Goal: Task Accomplishment & Management: Manage account settings

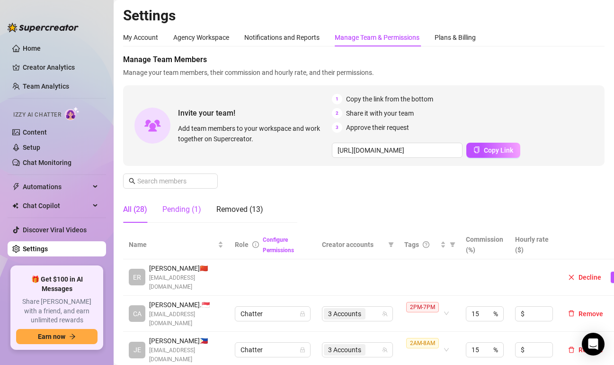
click at [189, 213] on div "Pending (1)" at bounding box center [181, 209] width 39 height 11
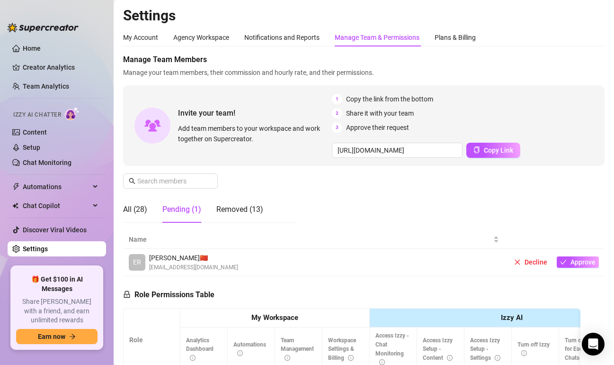
click at [328, 182] on div "Manage Team Members Manage your team members, their commission and hourly rate,…" at bounding box center [364, 142] width 482 height 176
drag, startPoint x: 327, startPoint y: 197, endPoint x: 345, endPoint y: 224, distance: 32.3
click at [327, 197] on div "Manage Team Members Manage your team members, their commission and hourly rate,…" at bounding box center [364, 142] width 482 height 176
click at [583, 266] on button "Approve" at bounding box center [578, 261] width 42 height 11
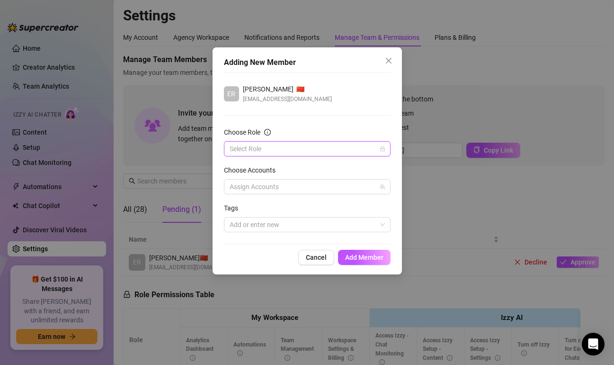
click at [254, 146] on input "Choose Role" at bounding box center [303, 149] width 147 height 14
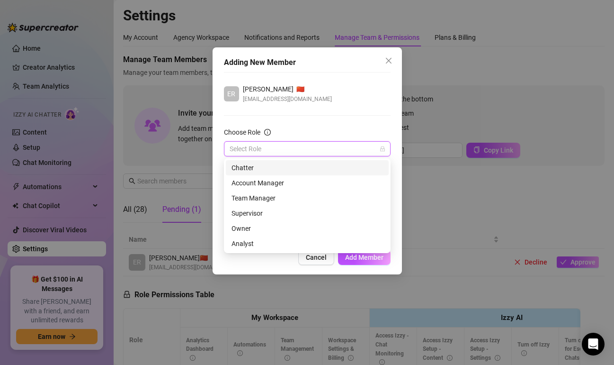
click at [251, 168] on div "Chatter" at bounding box center [308, 167] width 152 height 10
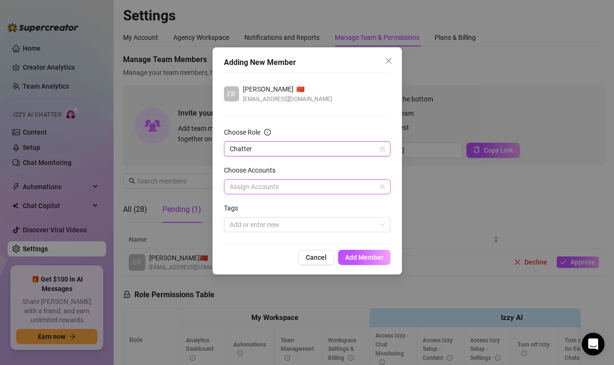
click at [300, 186] on div at bounding box center [302, 186] width 153 height 13
drag, startPoint x: 336, startPoint y: 137, endPoint x: 335, endPoint y: 161, distance: 23.7
click at [336, 137] on div "Choose Role" at bounding box center [307, 134] width 167 height 14
click at [321, 230] on div at bounding box center [302, 224] width 153 height 13
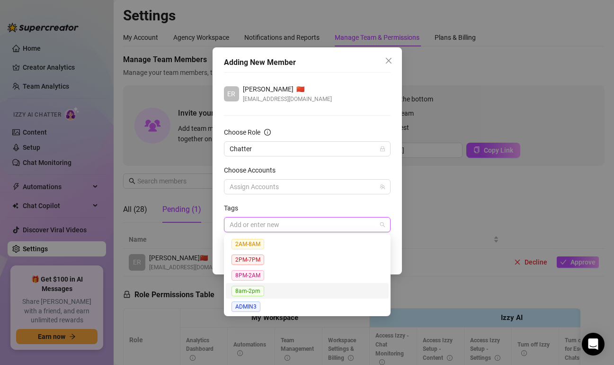
click at [250, 292] on span "8am-2pm" at bounding box center [248, 291] width 33 height 10
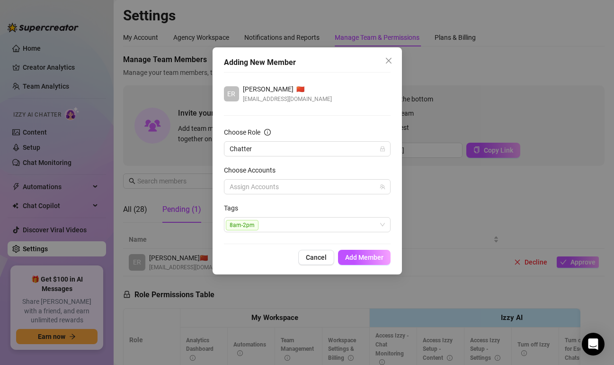
click at [350, 105] on div "ER [PERSON_NAME] 🇨🇳 [EMAIL_ADDRESS][DOMAIN_NAME] Choose Role Chatter Choose Acc…" at bounding box center [307, 158] width 167 height 172
drag, startPoint x: 368, startPoint y: 255, endPoint x: 446, endPoint y: 267, distance: 79.5
click at [368, 256] on span "Add Member" at bounding box center [364, 257] width 38 height 8
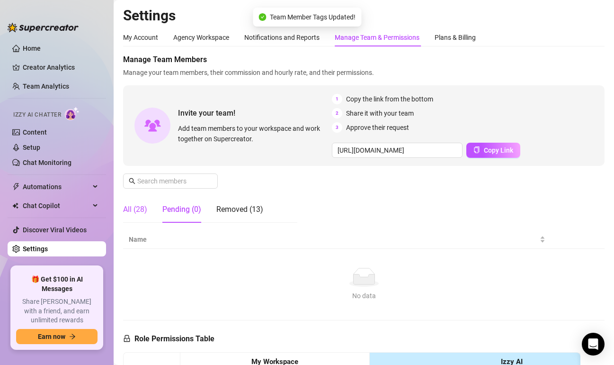
click at [131, 210] on div "All (28)" at bounding box center [135, 209] width 24 height 11
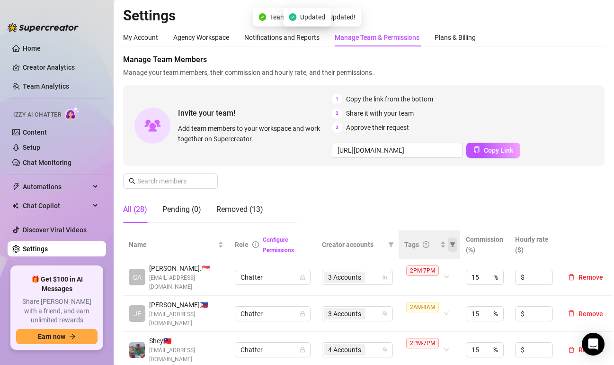
click at [455, 245] on icon "filter" at bounding box center [453, 245] width 6 height 6
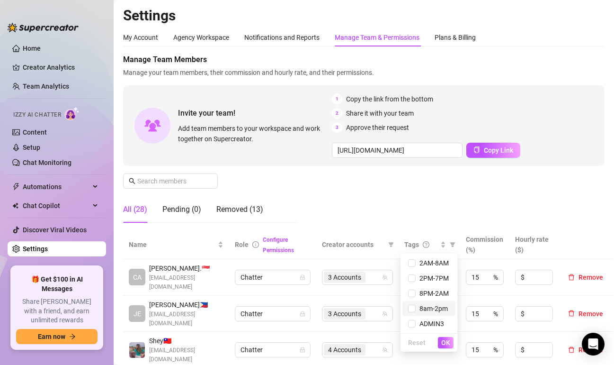
click at [430, 308] on span "8am-2pm" at bounding box center [432, 309] width 32 height 8
checkbox input "true"
click at [445, 340] on span "OK" at bounding box center [445, 343] width 9 height 8
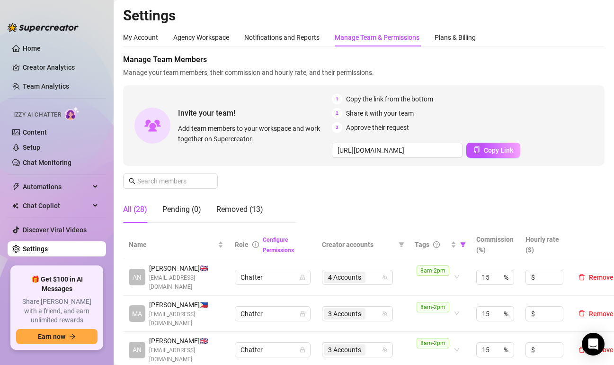
click at [384, 202] on div "Manage Team Members Manage your team members, their commission and hourly rate,…" at bounding box center [364, 142] width 482 height 176
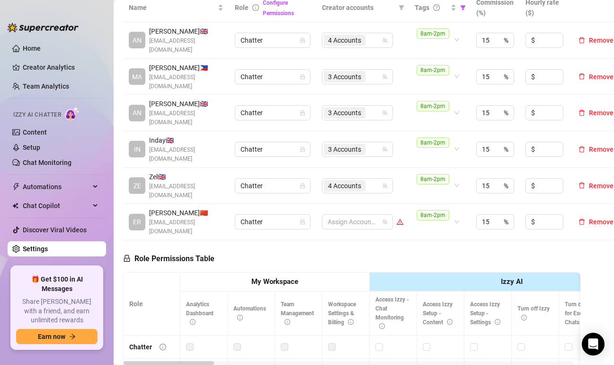
scroll to position [142, 0]
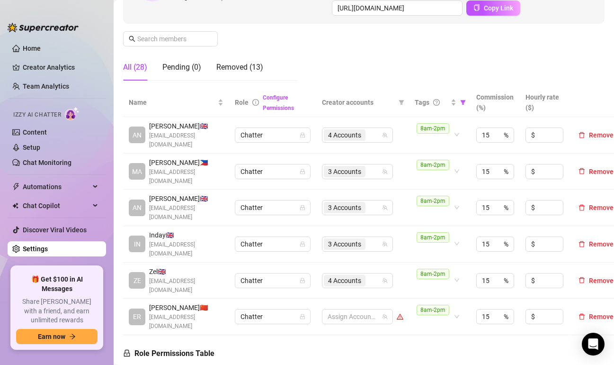
click at [376, 274] on div "4 Accounts" at bounding box center [352, 280] width 57 height 13
click at [371, 274] on div "4 Accounts" at bounding box center [352, 280] width 57 height 13
click at [406, 226] on td "3 Accounts" at bounding box center [362, 244] width 93 height 36
click at [368, 275] on input "search" at bounding box center [369, 280] width 2 height 11
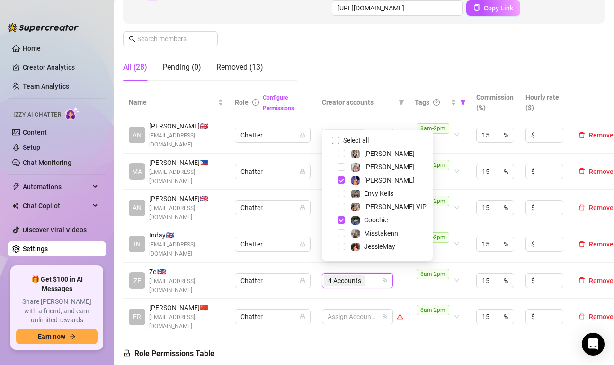
click at [337, 139] on input "Select all" at bounding box center [336, 140] width 8 height 8
checkbox input "false"
click at [343, 247] on span "Select tree node" at bounding box center [342, 247] width 8 height 8
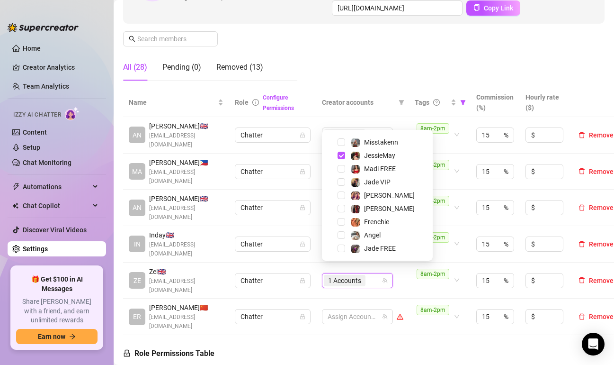
scroll to position [95, 0]
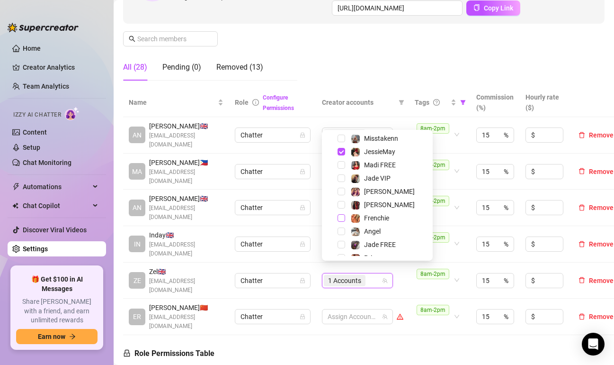
click at [343, 216] on span "Select tree node" at bounding box center [342, 218] width 8 height 8
click at [342, 231] on span "Select tree node" at bounding box center [342, 231] width 8 height 8
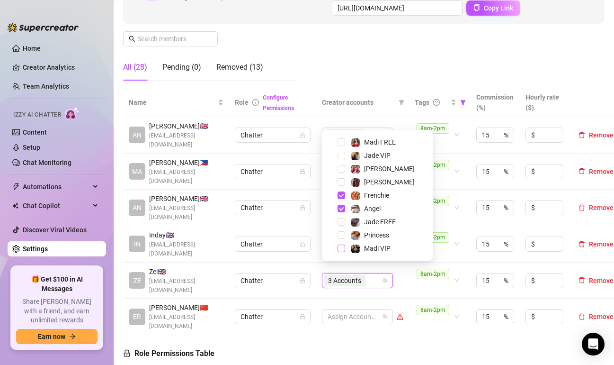
click at [342, 250] on span "Select tree node" at bounding box center [342, 248] width 8 height 8
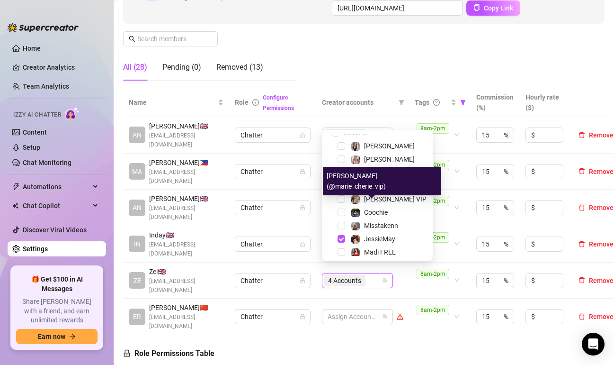
scroll to position [0, 0]
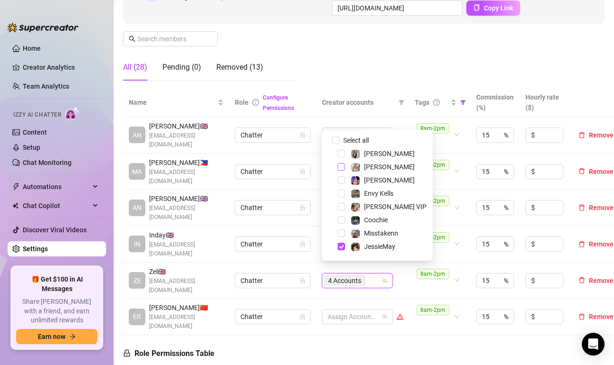
click at [344, 166] on span "Select tree node" at bounding box center [342, 167] width 8 height 8
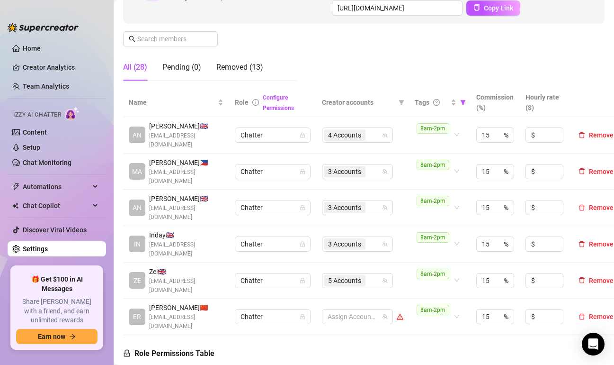
click at [362, 238] on span "3 Accounts" at bounding box center [345, 243] width 42 height 11
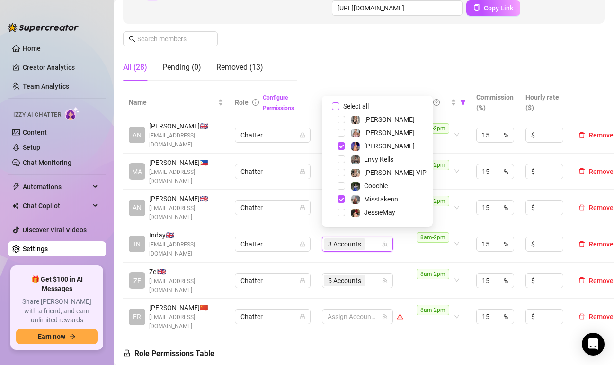
click at [334, 107] on input "Select all" at bounding box center [336, 106] width 8 height 8
checkbox input "false"
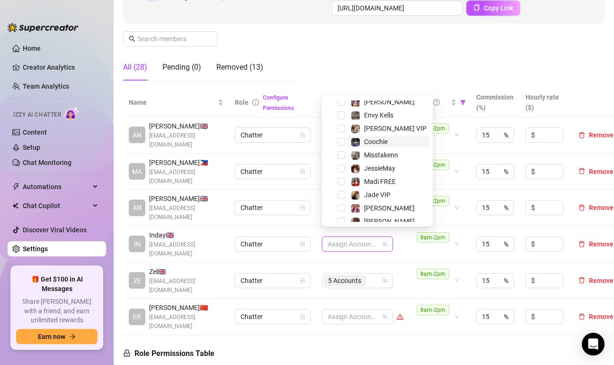
scroll to position [47, 0]
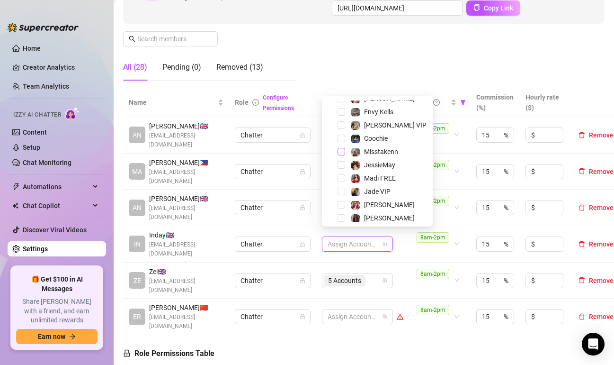
click at [340, 152] on span "Select tree node" at bounding box center [342, 152] width 8 height 8
click at [342, 110] on span "Select tree node" at bounding box center [342, 112] width 8 height 8
click at [340, 204] on span "Select tree node" at bounding box center [342, 205] width 8 height 8
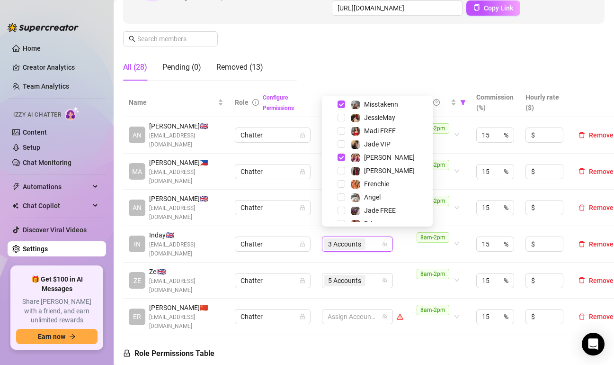
scroll to position [117, 0]
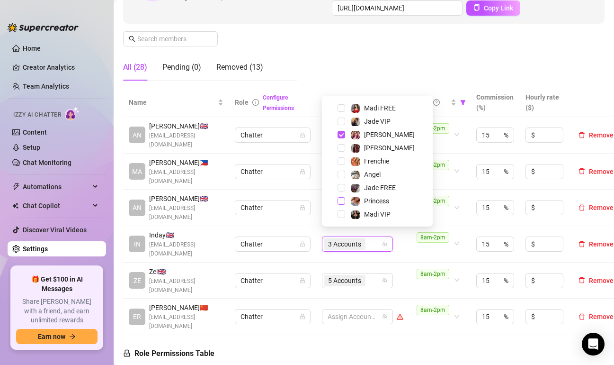
click at [344, 198] on span "Select tree node" at bounding box center [342, 201] width 8 height 8
click at [378, 40] on div "Manage Team Members Manage your team members, their commission and hourly rate,…" at bounding box center [364, 0] width 482 height 176
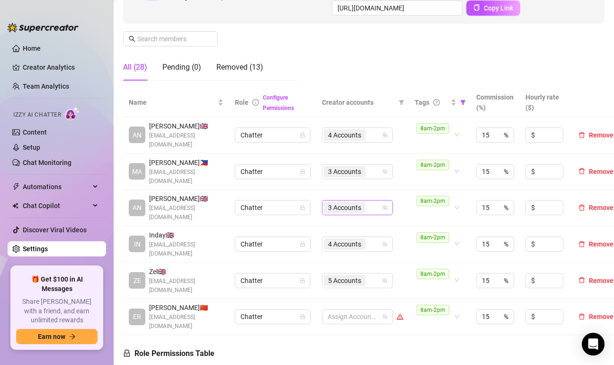
click at [364, 202] on span "3 Accounts" at bounding box center [345, 207] width 42 height 11
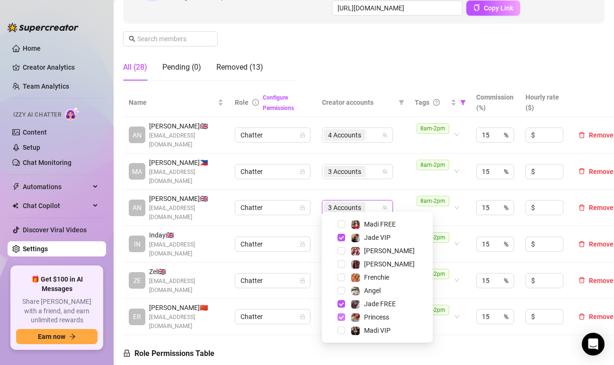
click at [344, 317] on span "Select tree node" at bounding box center [342, 317] width 8 height 8
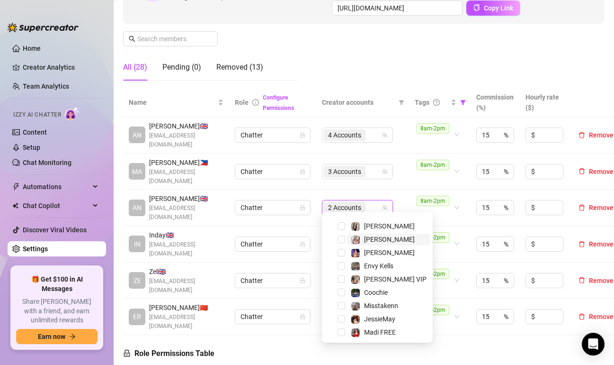
scroll to position [0, 0]
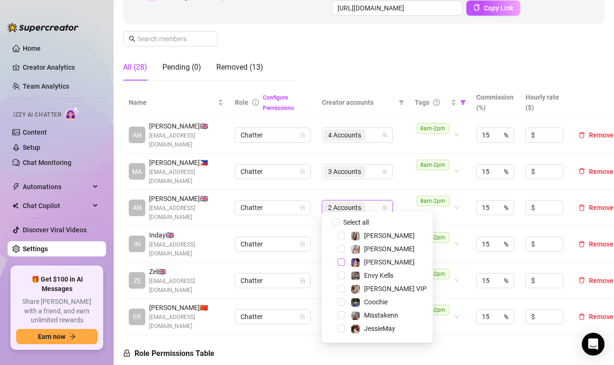
drag, startPoint x: 339, startPoint y: 261, endPoint x: 359, endPoint y: 278, distance: 25.8
click at [340, 261] on span "Select tree node" at bounding box center [342, 262] width 8 height 8
click at [343, 301] on span "Select tree node" at bounding box center [342, 302] width 8 height 8
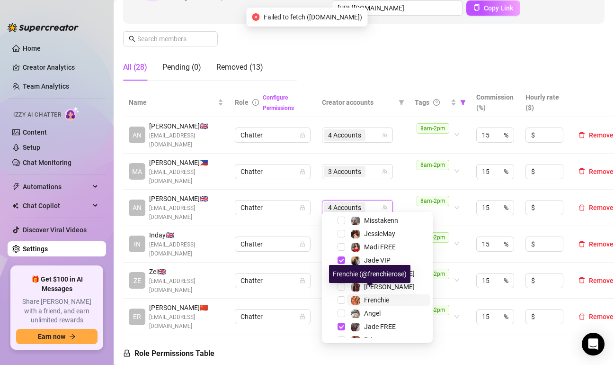
scroll to position [117, 0]
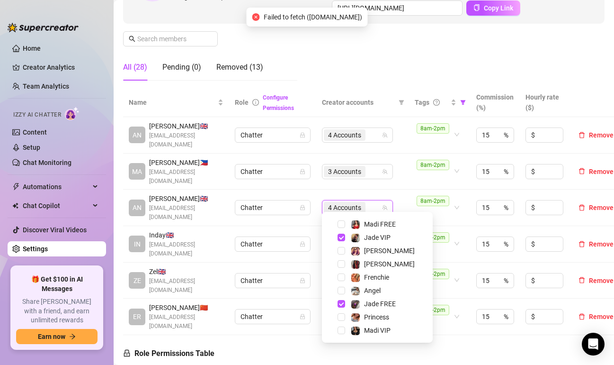
click at [406, 67] on div "Manage Team Members Manage your team members, their commission and hourly rate,…" at bounding box center [364, 0] width 482 height 176
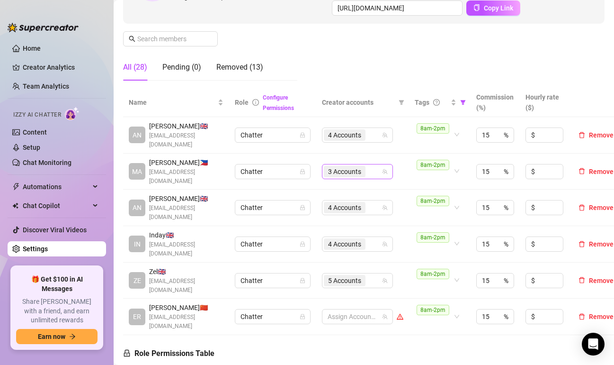
click at [378, 168] on div "3 Accounts" at bounding box center [352, 171] width 57 height 13
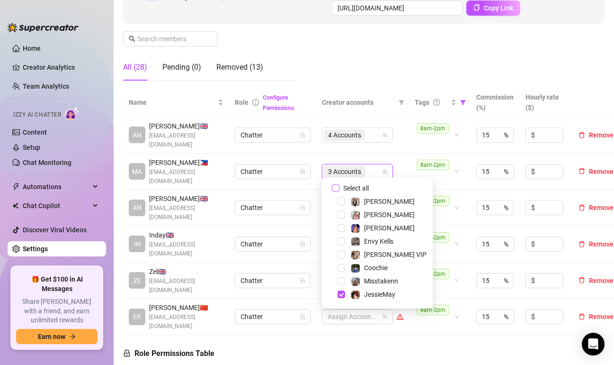
click at [337, 188] on input "Select all" at bounding box center [336, 188] width 8 height 8
checkbox input "false"
click at [376, 136] on div "4 Accounts" at bounding box center [352, 134] width 57 height 13
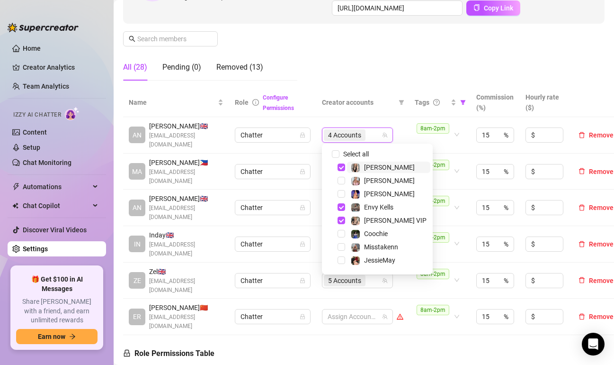
click at [376, 136] on div "4 Accounts" at bounding box center [352, 134] width 57 height 13
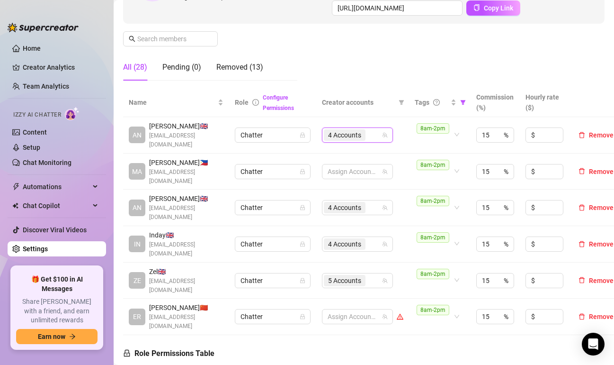
click at [376, 136] on div "4 Accounts" at bounding box center [352, 134] width 57 height 13
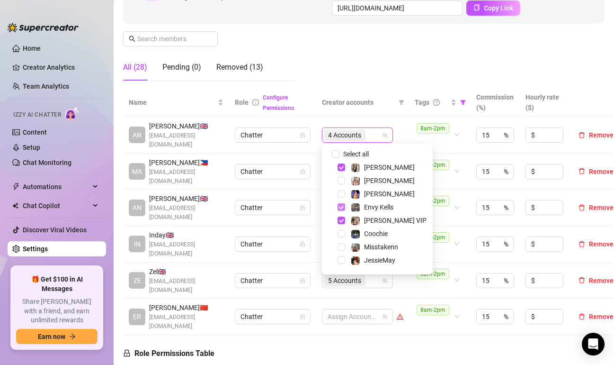
click at [341, 206] on span "Select tree node" at bounding box center [342, 207] width 8 height 8
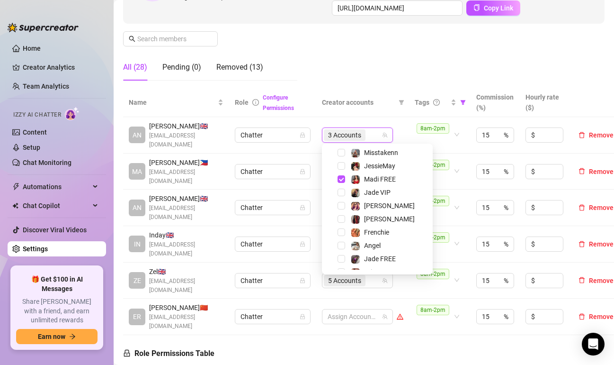
scroll to position [95, 0]
drag, startPoint x: 346, startPoint y: 220, endPoint x: 356, endPoint y: 229, distance: 12.7
click at [346, 220] on div "[PERSON_NAME]" at bounding box center [377, 218] width 106 height 11
click at [344, 220] on span "Select tree node" at bounding box center [342, 219] width 8 height 8
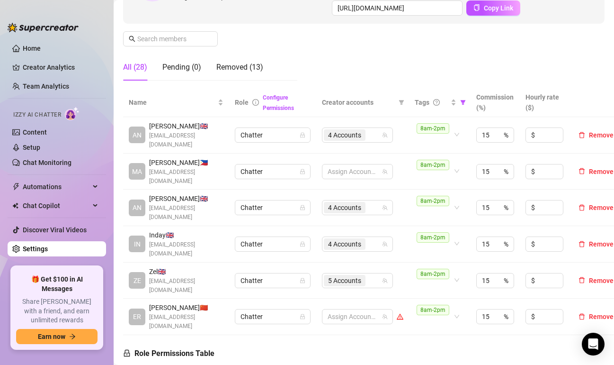
click at [324, 38] on div "Manage Team Members Manage your team members, their commission and hourly rate,…" at bounding box center [364, 0] width 482 height 176
